Goal: Task Accomplishment & Management: Use online tool/utility

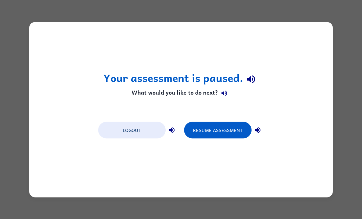
click at [224, 127] on button "Resume Assessment" at bounding box center [217, 129] width 67 height 17
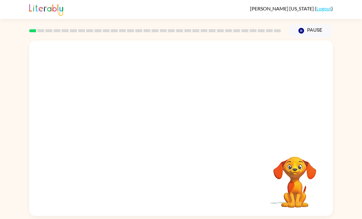
click at [0, 72] on div "Your browser must support playing .mp4 files to use Literably. Please try using…" at bounding box center [181, 127] width 362 height 178
click at [178, 132] on icon "button" at bounding box center [181, 131] width 11 height 11
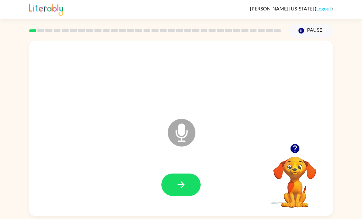
click at [4, 117] on div "Microphone The Microphone is here when it is your turn to talk Your browser mus…" at bounding box center [181, 127] width 362 height 178
click at [188, 173] on button "button" at bounding box center [180, 184] width 39 height 22
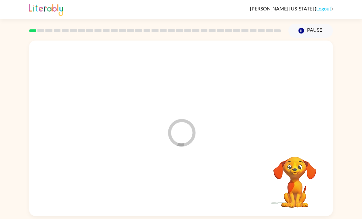
click at [260, 126] on div "Loader Your response is being sent to our graders" at bounding box center [181, 127] width 304 height 175
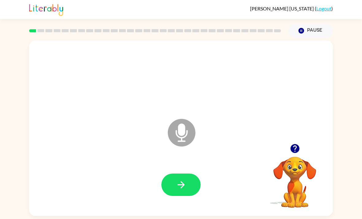
click at [174, 173] on button "button" at bounding box center [180, 184] width 39 height 22
click at [293, 144] on icon "button" at bounding box center [294, 148] width 9 height 9
click at [194, 177] on button "button" at bounding box center [180, 184] width 39 height 22
click at [183, 179] on icon "button" at bounding box center [181, 184] width 11 height 11
click at [215, 138] on icon "Microphone The Microphone is here when it is your turn to talk" at bounding box center [212, 140] width 92 height 46
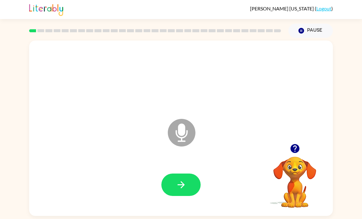
click at [227, 144] on icon "Microphone The Microphone is here when it is your turn to talk" at bounding box center [212, 140] width 92 height 46
click at [226, 144] on icon "Microphone The Microphone is here when it is your turn to talk" at bounding box center [212, 140] width 92 height 46
click at [224, 139] on icon "Microphone The Microphone is here when it is your turn to talk" at bounding box center [212, 140] width 92 height 46
click at [171, 173] on button "button" at bounding box center [180, 184] width 39 height 22
click at [191, 173] on button "button" at bounding box center [180, 184] width 39 height 22
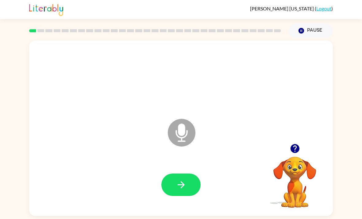
click at [184, 179] on icon "button" at bounding box center [181, 184] width 11 height 11
click at [169, 173] on button "button" at bounding box center [180, 184] width 39 height 22
click at [189, 173] on button "button" at bounding box center [180, 184] width 39 height 22
click at [194, 173] on button "button" at bounding box center [180, 184] width 39 height 22
click at [184, 119] on icon at bounding box center [182, 133] width 28 height 28
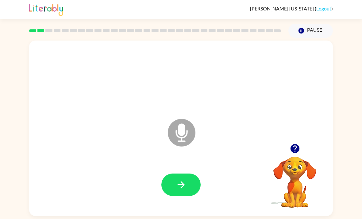
click at [179, 179] on icon "button" at bounding box center [181, 184] width 11 height 11
click at [174, 173] on button "button" at bounding box center [180, 184] width 39 height 22
click at [168, 173] on button "button" at bounding box center [180, 184] width 39 height 22
click at [182, 176] on button "button" at bounding box center [180, 184] width 39 height 22
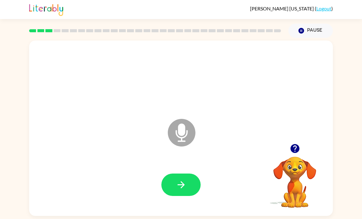
click at [170, 175] on button "button" at bounding box center [180, 184] width 39 height 22
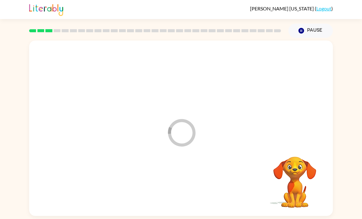
click at [170, 175] on div at bounding box center [180, 185] width 291 height 50
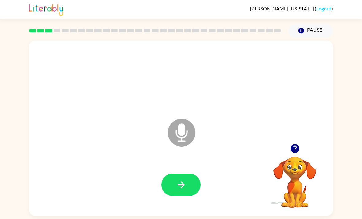
click at [168, 173] on button "button" at bounding box center [180, 184] width 39 height 22
click at [188, 173] on button "button" at bounding box center [180, 184] width 39 height 22
click at [181, 179] on icon "button" at bounding box center [181, 184] width 11 height 11
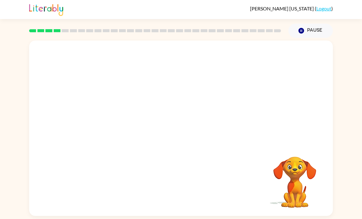
scroll to position [20, 0]
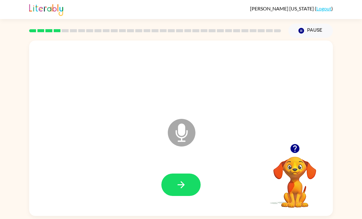
click at [190, 173] on button "button" at bounding box center [180, 184] width 39 height 22
click at [163, 173] on button "button" at bounding box center [180, 184] width 39 height 22
click at [179, 179] on icon "button" at bounding box center [181, 184] width 11 height 11
click at [178, 179] on icon "button" at bounding box center [181, 184] width 11 height 11
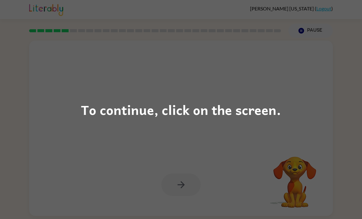
click at [179, 156] on div "To continue, click on the screen." at bounding box center [181, 109] width 362 height 219
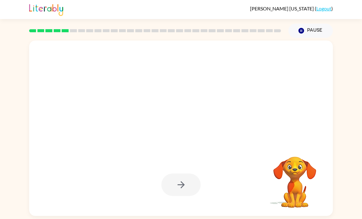
click at [168, 109] on div at bounding box center [166, 117] width 262 height 22
click at [185, 175] on div at bounding box center [180, 184] width 39 height 22
click at [173, 173] on div at bounding box center [180, 184] width 39 height 22
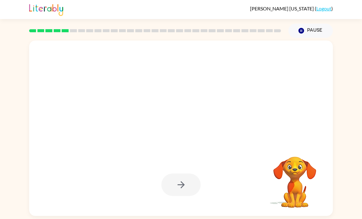
click at [173, 173] on button "button" at bounding box center [180, 184] width 39 height 22
click at [177, 173] on div at bounding box center [180, 184] width 39 height 22
click at [176, 173] on div at bounding box center [180, 184] width 39 height 22
click at [172, 173] on div at bounding box center [180, 184] width 39 height 22
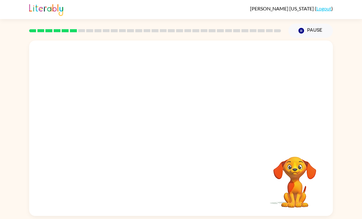
click at [168, 164] on div at bounding box center [180, 185] width 291 height 50
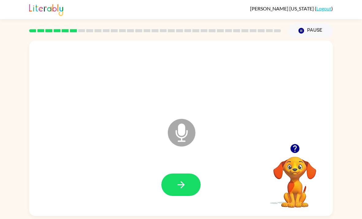
click at [181, 181] on icon "button" at bounding box center [180, 184] width 7 height 7
click at [190, 186] on button "button" at bounding box center [180, 184] width 39 height 22
click at [184, 186] on icon "button" at bounding box center [181, 184] width 11 height 11
click at [187, 190] on button "button" at bounding box center [180, 184] width 39 height 22
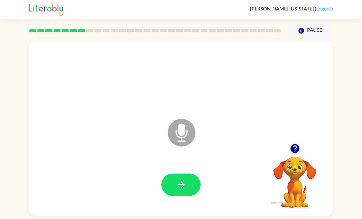
click at [183, 186] on icon "button" at bounding box center [181, 184] width 11 height 11
click at [189, 194] on button "button" at bounding box center [180, 184] width 39 height 22
click at [210, 200] on div at bounding box center [180, 185] width 291 height 50
click at [176, 190] on icon "button" at bounding box center [181, 184] width 11 height 11
click at [193, 189] on button "button" at bounding box center [180, 184] width 39 height 22
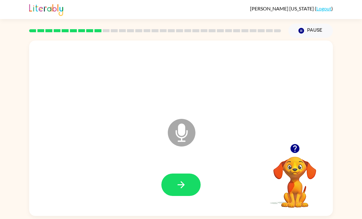
click at [183, 183] on icon "button" at bounding box center [181, 184] width 11 height 11
click at [190, 176] on button "button" at bounding box center [180, 184] width 39 height 22
click at [190, 174] on div at bounding box center [180, 185] width 291 height 50
click at [177, 185] on icon "button" at bounding box center [181, 184] width 11 height 11
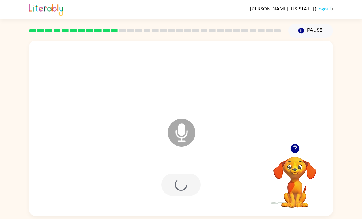
click at [177, 184] on div at bounding box center [180, 184] width 39 height 22
click at [179, 183] on div at bounding box center [180, 184] width 39 height 22
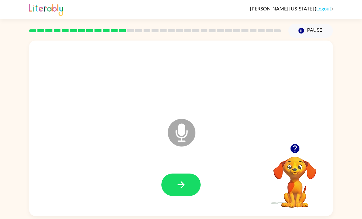
click at [189, 186] on button "button" at bounding box center [180, 184] width 39 height 22
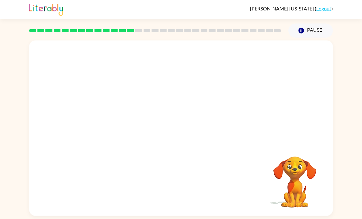
scroll to position [20, 0]
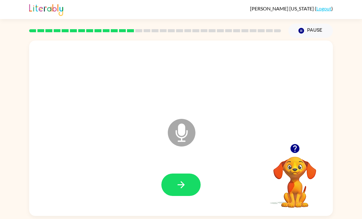
click at [180, 179] on icon "button" at bounding box center [181, 184] width 11 height 11
click at [182, 160] on div at bounding box center [180, 185] width 291 height 50
click at [194, 173] on button "button" at bounding box center [180, 184] width 39 height 22
click at [164, 174] on button "button" at bounding box center [180, 184] width 39 height 22
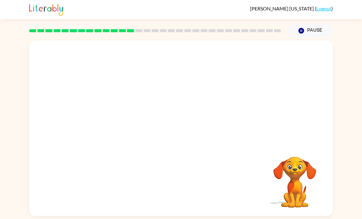
click at [225, 122] on div at bounding box center [180, 131] width 291 height 50
click at [202, 160] on div at bounding box center [180, 185] width 291 height 50
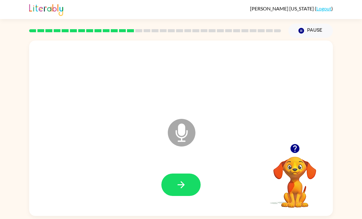
click at [198, 173] on button "button" at bounding box center [180, 184] width 39 height 22
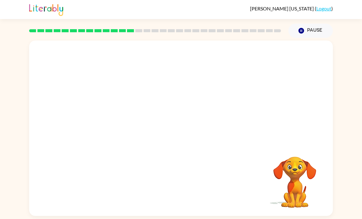
click at [194, 183] on div at bounding box center [180, 185] width 291 height 50
click at [187, 182] on div at bounding box center [180, 185] width 291 height 50
click at [179, 173] on div at bounding box center [180, 185] width 291 height 50
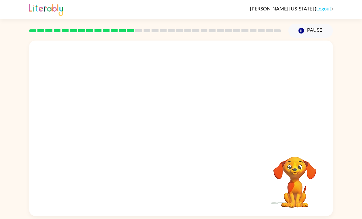
scroll to position [0, 0]
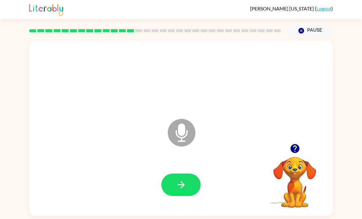
click at [177, 167] on div at bounding box center [180, 185] width 291 height 50
click at [175, 174] on div at bounding box center [180, 185] width 291 height 50
click at [175, 184] on button "button" at bounding box center [180, 184] width 39 height 22
click at [171, 182] on button "button" at bounding box center [180, 184] width 39 height 22
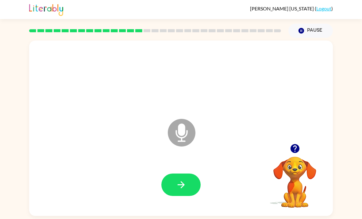
click at [189, 179] on button "button" at bounding box center [180, 184] width 39 height 22
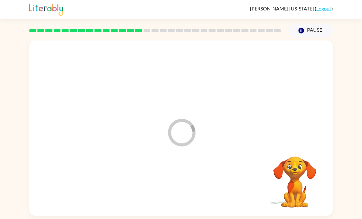
scroll to position [1, 0]
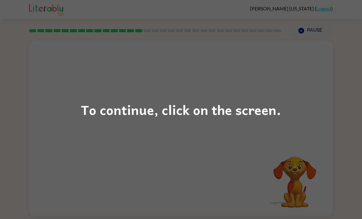
click at [186, 116] on div "To continue, click on the screen." at bounding box center [181, 109] width 200 height 21
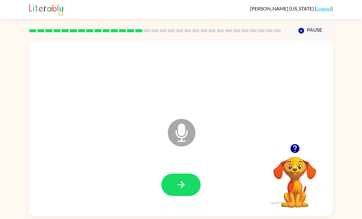
click at [189, 177] on button "button" at bounding box center [180, 184] width 39 height 22
click at [197, 170] on div at bounding box center [180, 185] width 291 height 50
click at [184, 187] on icon "button" at bounding box center [181, 184] width 11 height 11
click at [181, 186] on icon "button" at bounding box center [181, 184] width 11 height 11
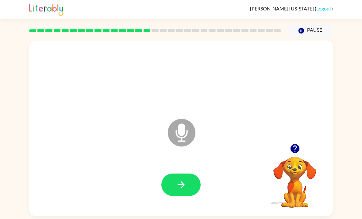
click at [190, 183] on button "button" at bounding box center [180, 184] width 39 height 22
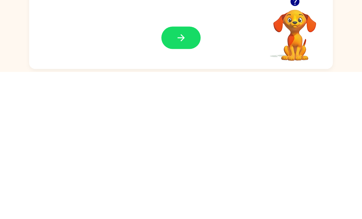
scroll to position [2, 0]
